Goal: Information Seeking & Learning: Learn about a topic

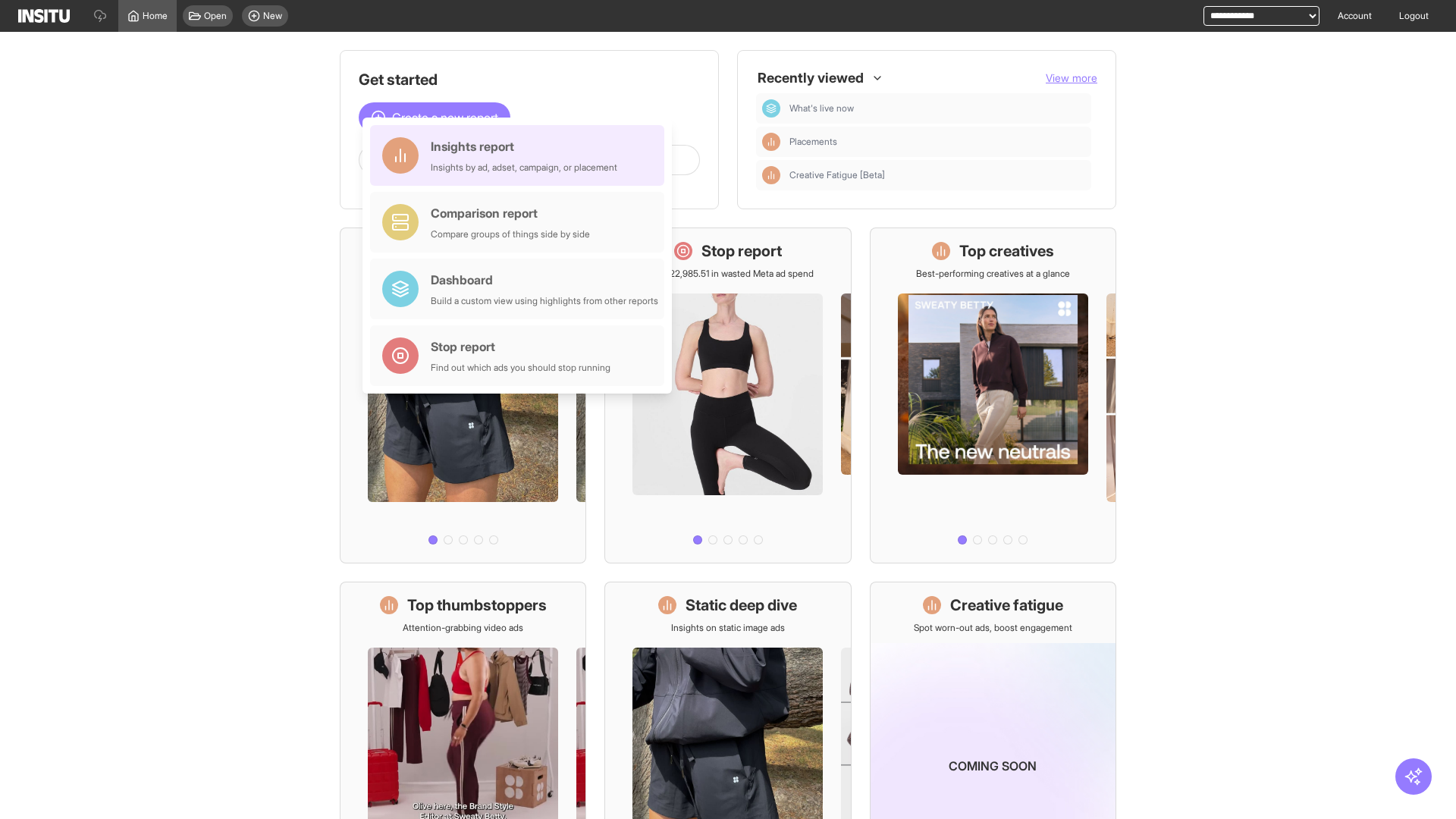
click at [521, 156] on div "Insights report Insights by ad, adset, campaign, or placement" at bounding box center [524, 156] width 187 height 37
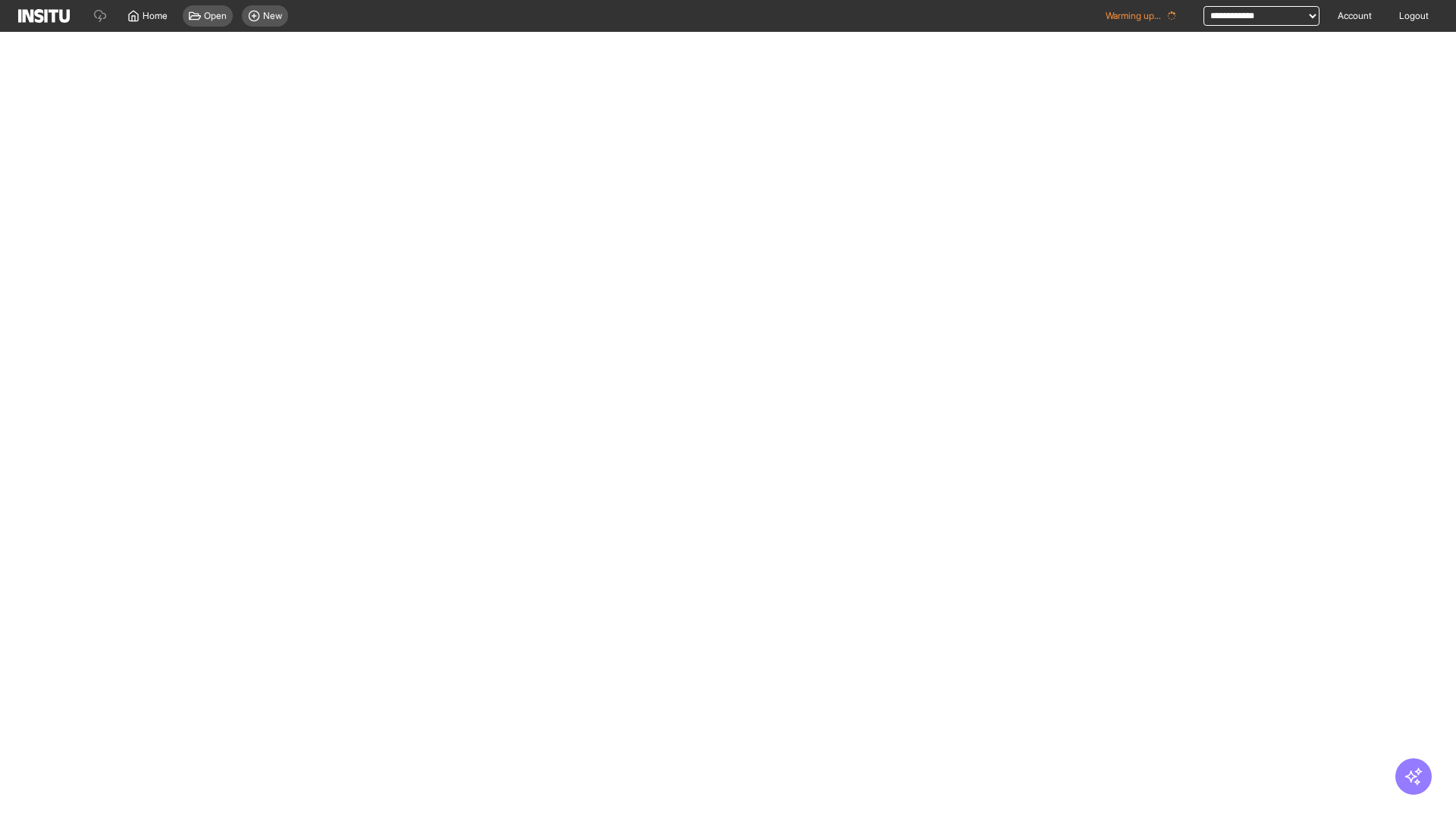
select select "**"
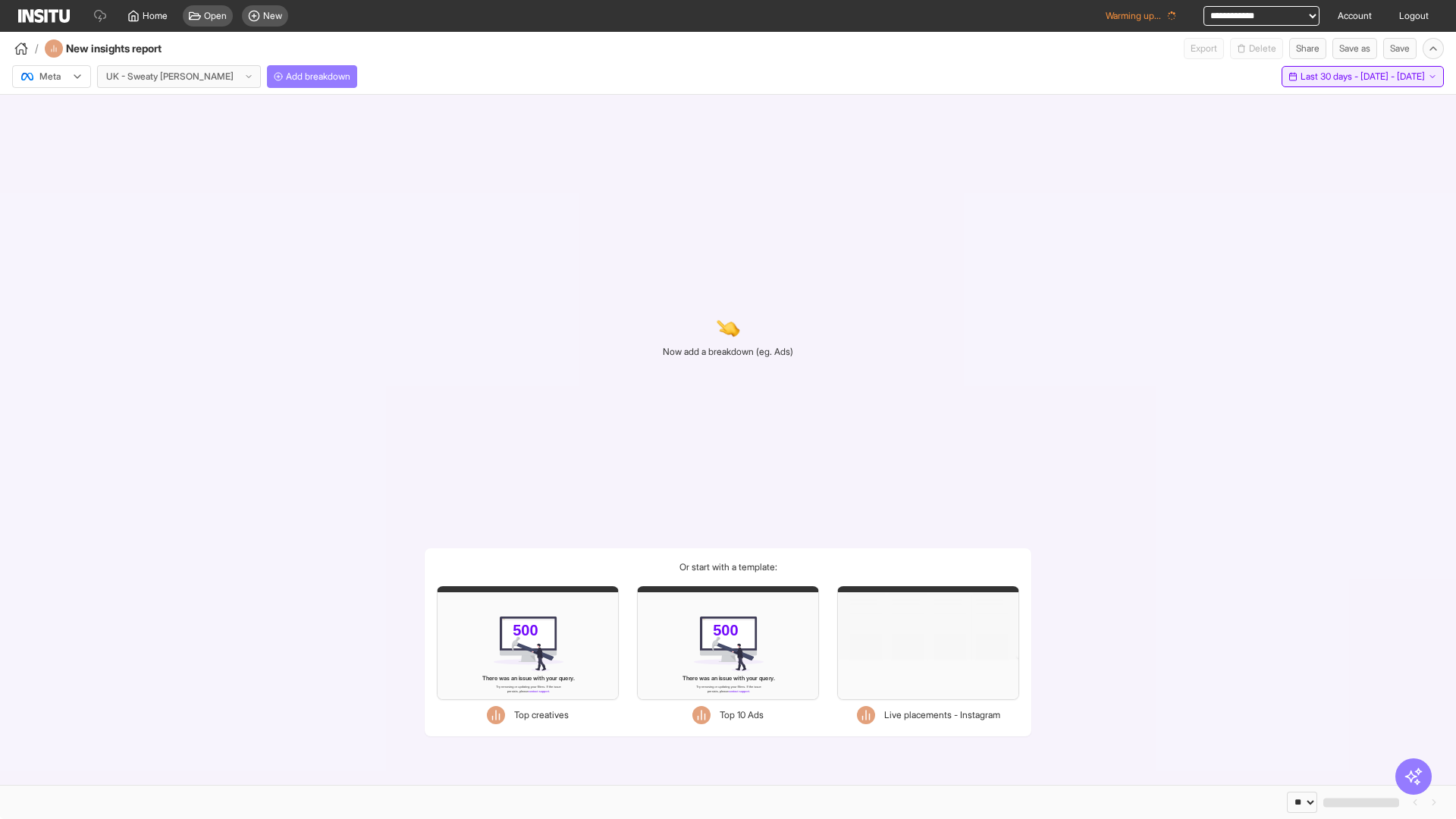
click at [1329, 77] on span "Last 30 days - [DATE] - [DATE]" at bounding box center [1363, 76] width 124 height 12
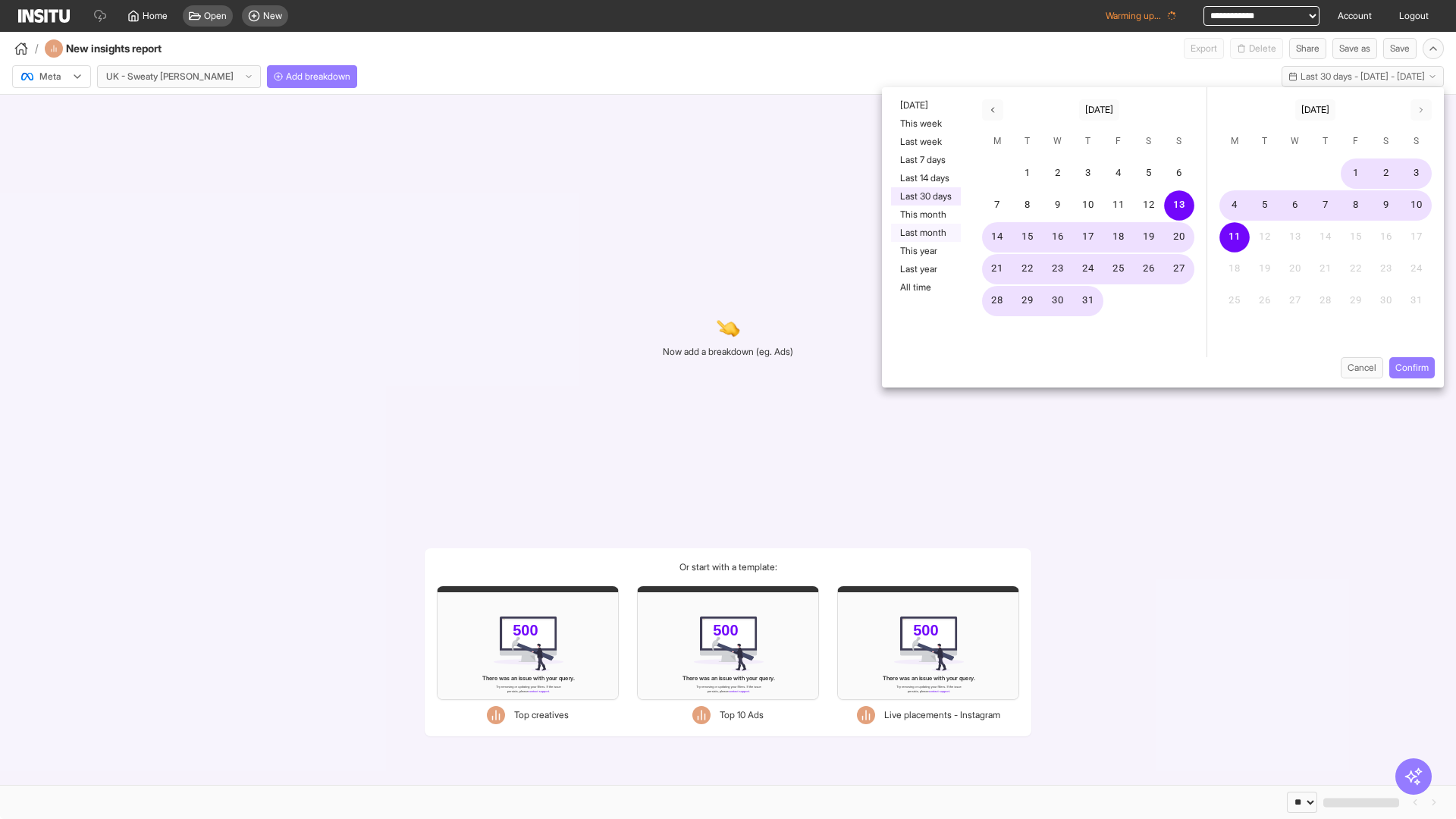
click at [925, 233] on button "Last month" at bounding box center [926, 233] width 70 height 18
